Goal: Task Accomplishment & Management: Use online tool/utility

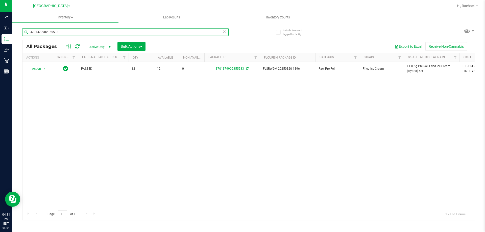
click at [71, 31] on input "3701379902355533" at bounding box center [125, 32] width 206 height 8
click at [68, 32] on input "3701379902355533" at bounding box center [125, 32] width 206 height 8
click at [53, 31] on input "3701379902355533" at bounding box center [125, 32] width 206 height 8
click at [74, 31] on input "3701379902355533" at bounding box center [125, 32] width 206 height 8
type input "3"
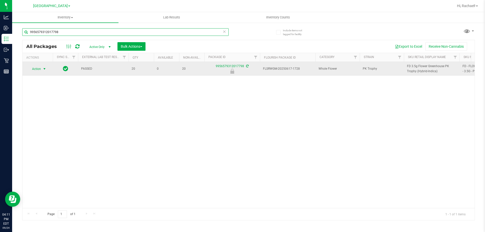
type input "9956579312017798"
click at [39, 69] on span "Action" at bounding box center [35, 68] width 14 height 7
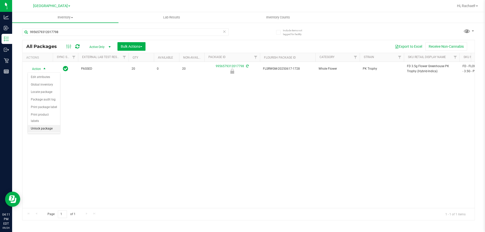
click at [41, 125] on li "Unlock package" at bounding box center [44, 129] width 32 height 8
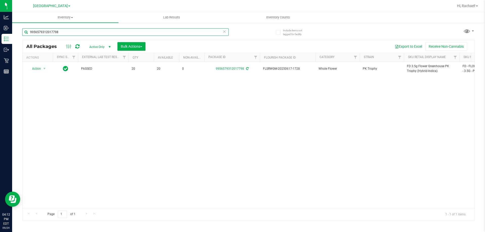
click at [83, 30] on input "9956579312017798" at bounding box center [125, 32] width 206 height 8
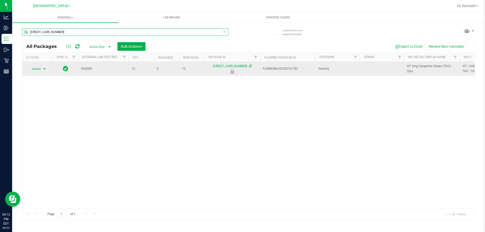
type input "[CREDIT_CARD_NUMBER]"
click at [45, 69] on span "select" at bounding box center [44, 69] width 4 height 4
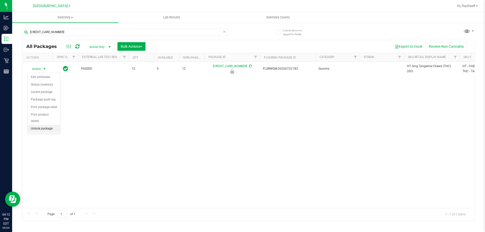
click at [40, 125] on li "Unlock package" at bounding box center [44, 129] width 32 height 8
